Goal: Find specific page/section: Find specific page/section

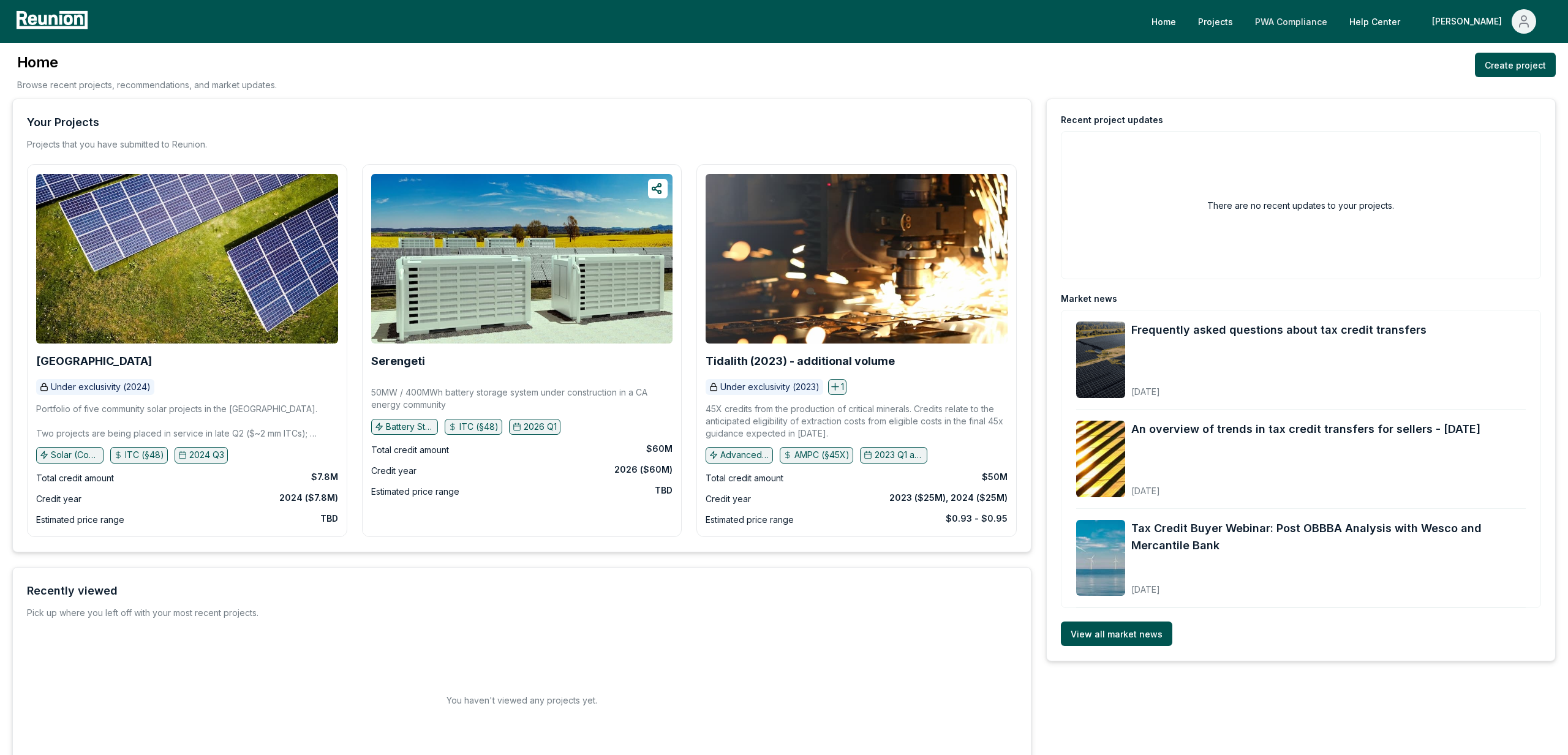
click at [1337, 33] on link "PWA Compliance" at bounding box center [1290, 21] width 92 height 25
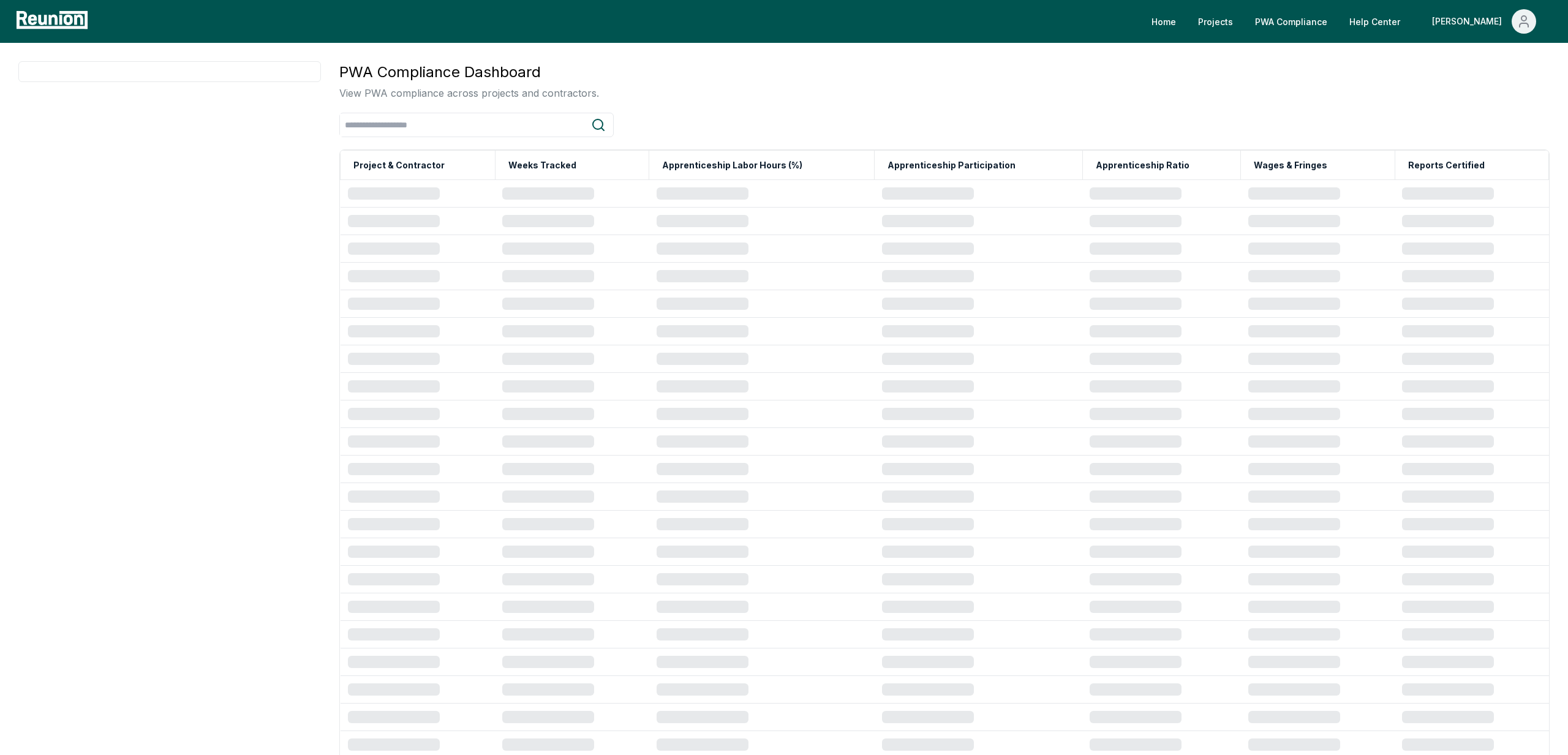
click at [1278, 87] on div "PWA Compliance Dashboard View PWA compliance across projects and contractors." at bounding box center [944, 81] width 1210 height 39
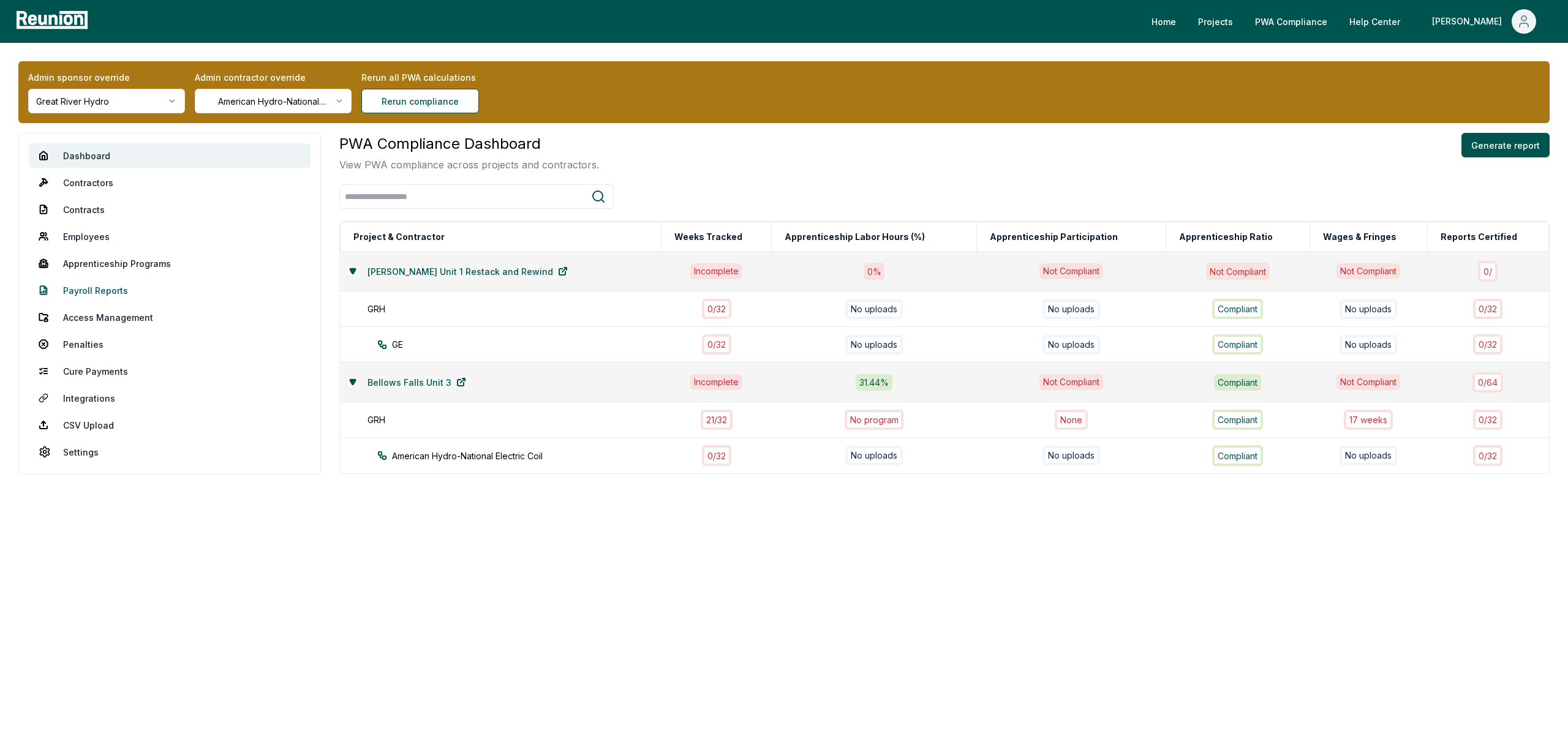
click at [98, 297] on link "Payroll Reports" at bounding box center [169, 289] width 282 height 25
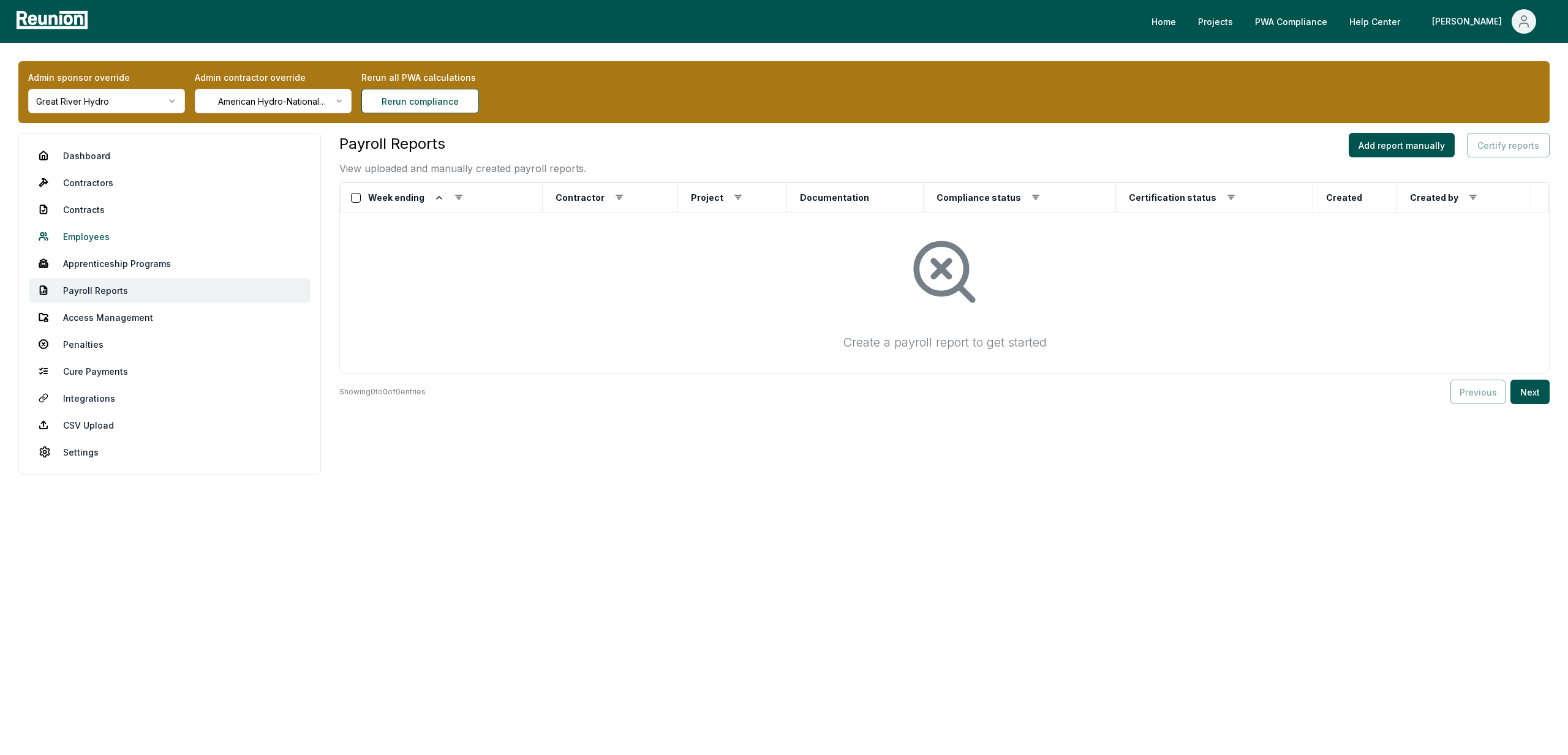
click at [99, 236] on link "Employees" at bounding box center [169, 236] width 282 height 25
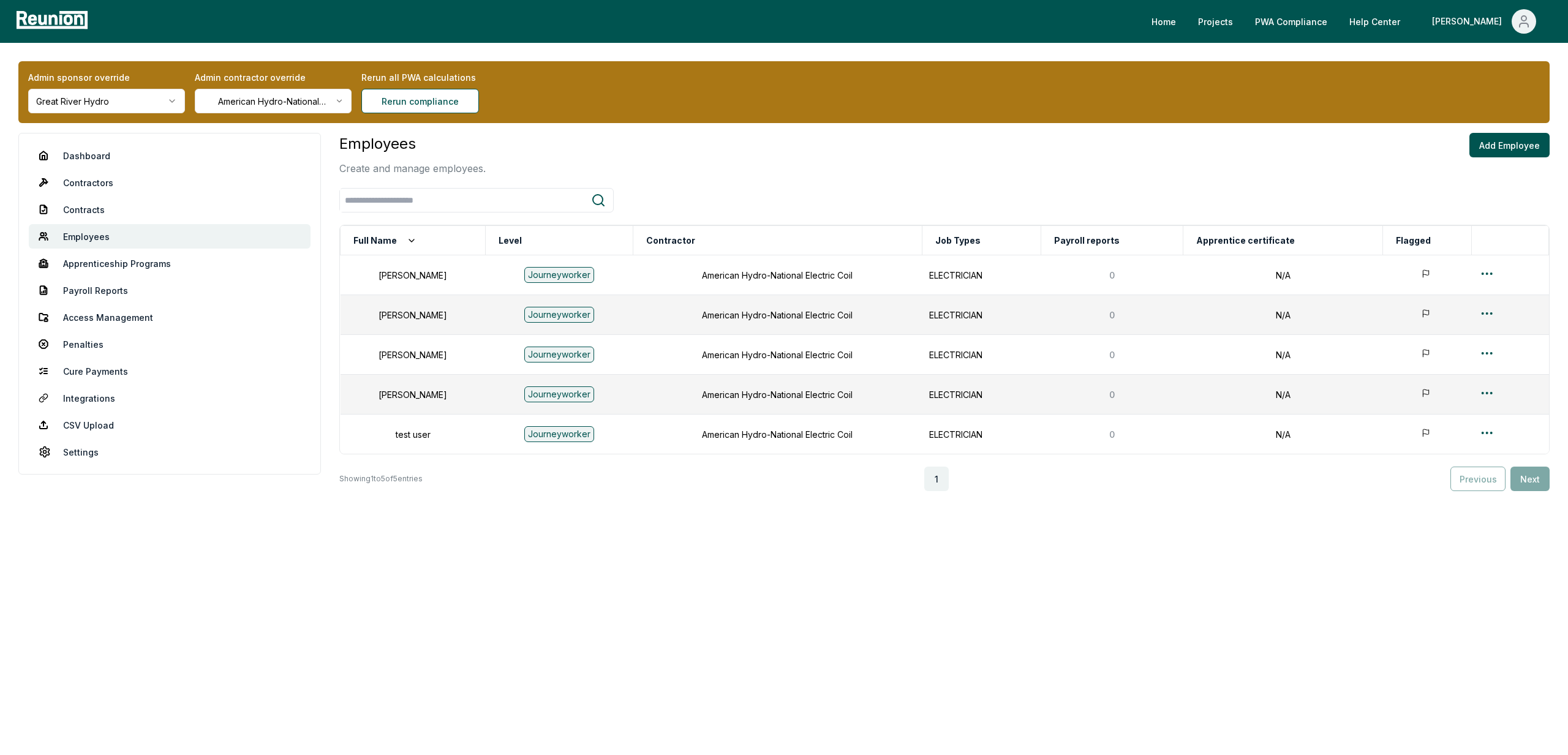
click at [484, 621] on body "Please visit us on your desktop We're working on making our marketplace mobile-…" at bounding box center [784, 377] width 1568 height 755
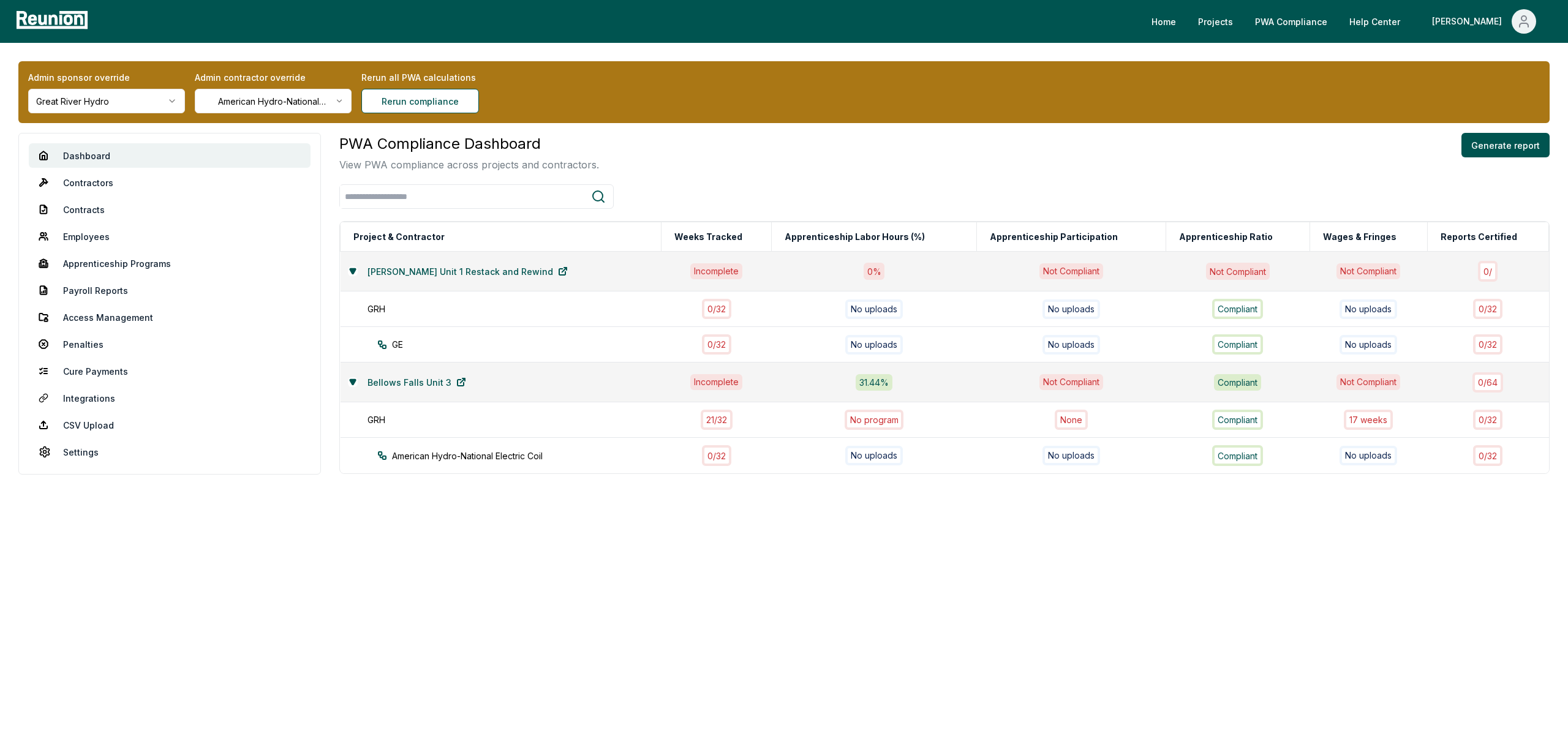
click at [1299, 134] on div "PWA Compliance Dashboard View PWA compliance across projects and contractors. G…" at bounding box center [944, 152] width 1210 height 39
click at [666, 103] on div "Admin sponsor override Great River Hydro Admin contractor override American Hyd…" at bounding box center [783, 93] width 1531 height 62
